Goal: Task Accomplishment & Management: Manage account settings

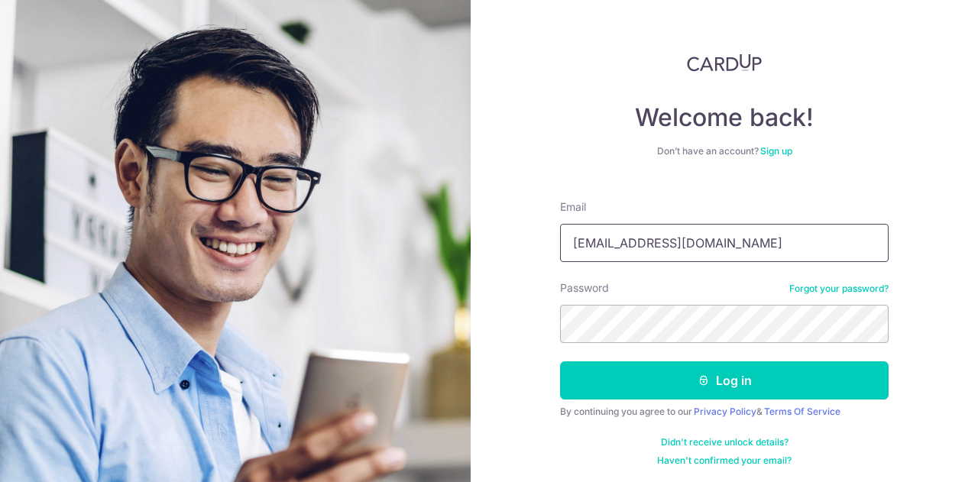
click at [755, 252] on input "chimkh@gmail.com" at bounding box center [724, 243] width 329 height 38
type input "[EMAIL_ADDRESS][DOMAIN_NAME]"
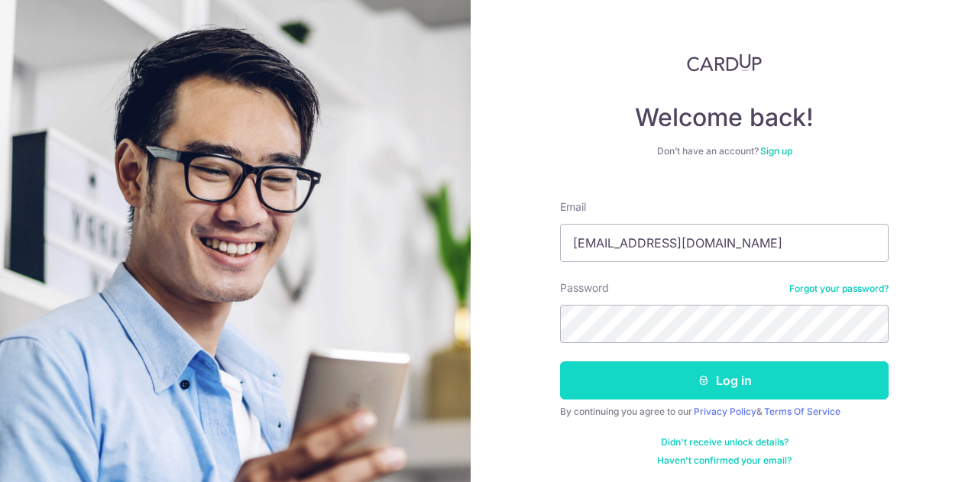
click at [728, 383] on button "Log in" at bounding box center [724, 381] width 329 height 38
